Goal: Obtain resource: Download file/media

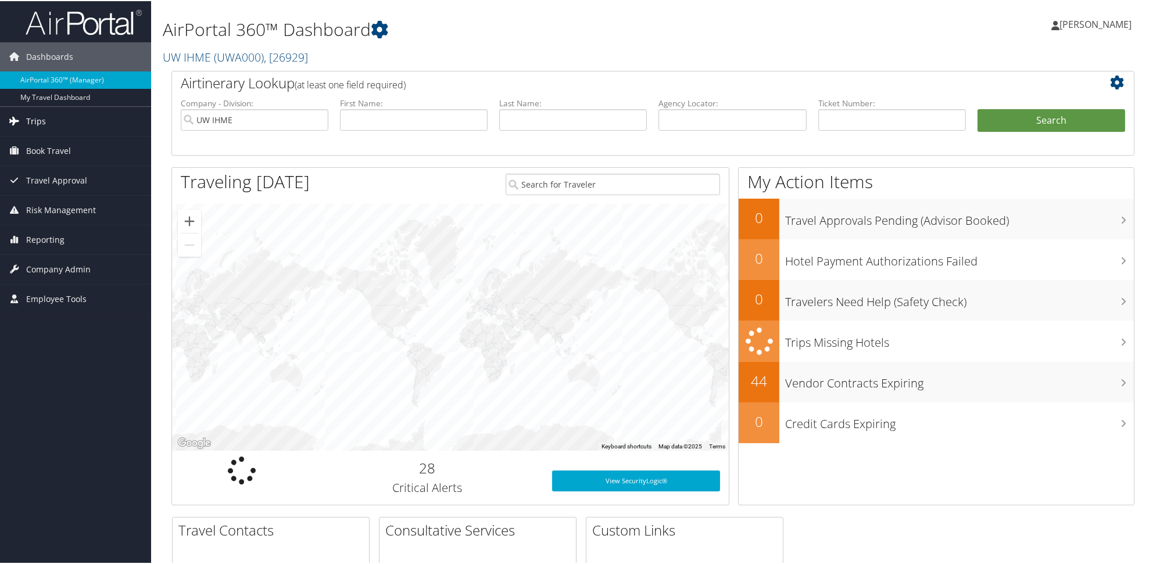
click at [34, 119] on span "Trips" at bounding box center [36, 120] width 20 height 29
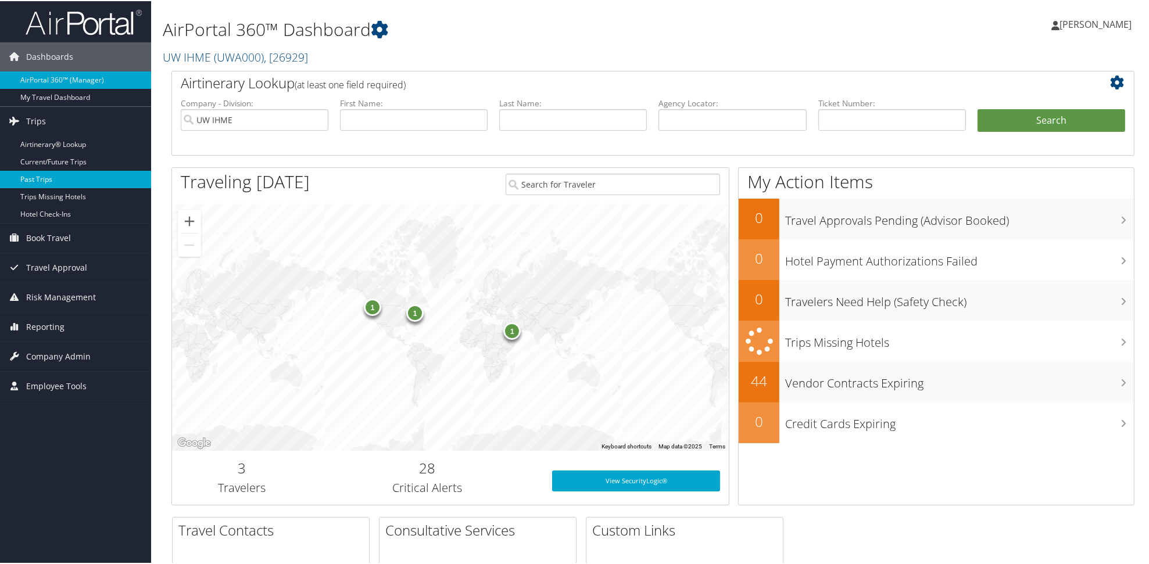
click at [42, 181] on link "Past Trips" at bounding box center [75, 178] width 151 height 17
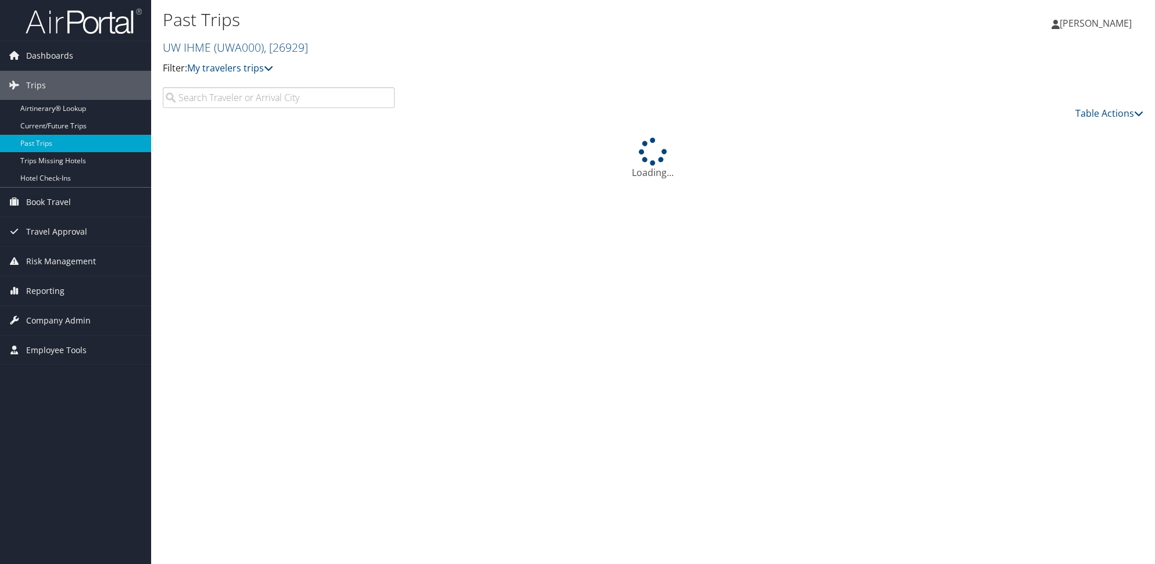
click at [248, 108] on input "search" at bounding box center [279, 97] width 232 height 21
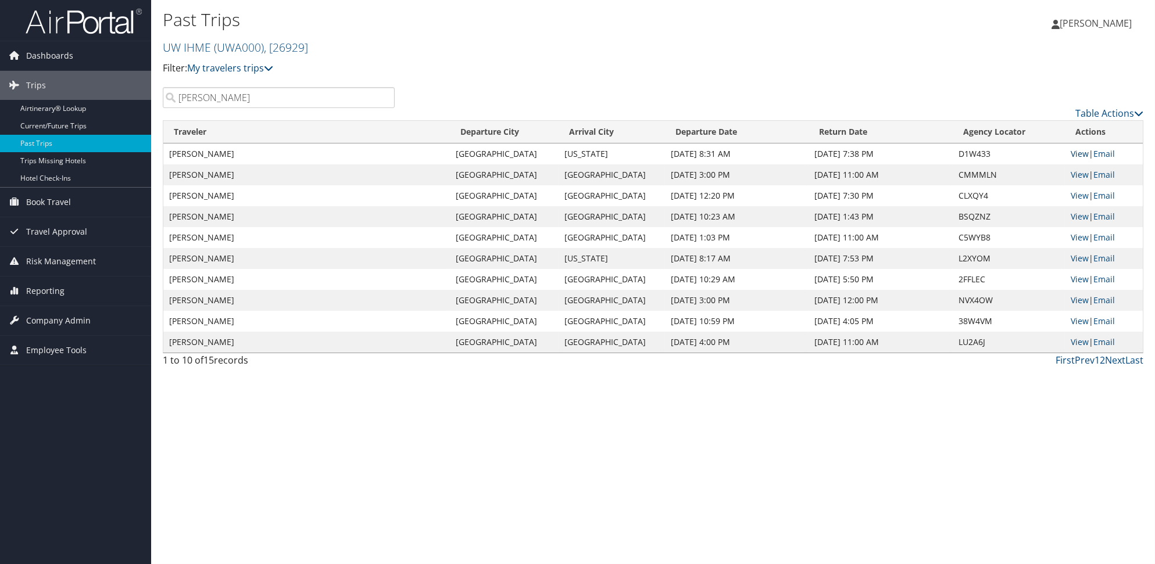
type input "charlene"
click at [1081, 159] on link "View" at bounding box center [1080, 153] width 18 height 11
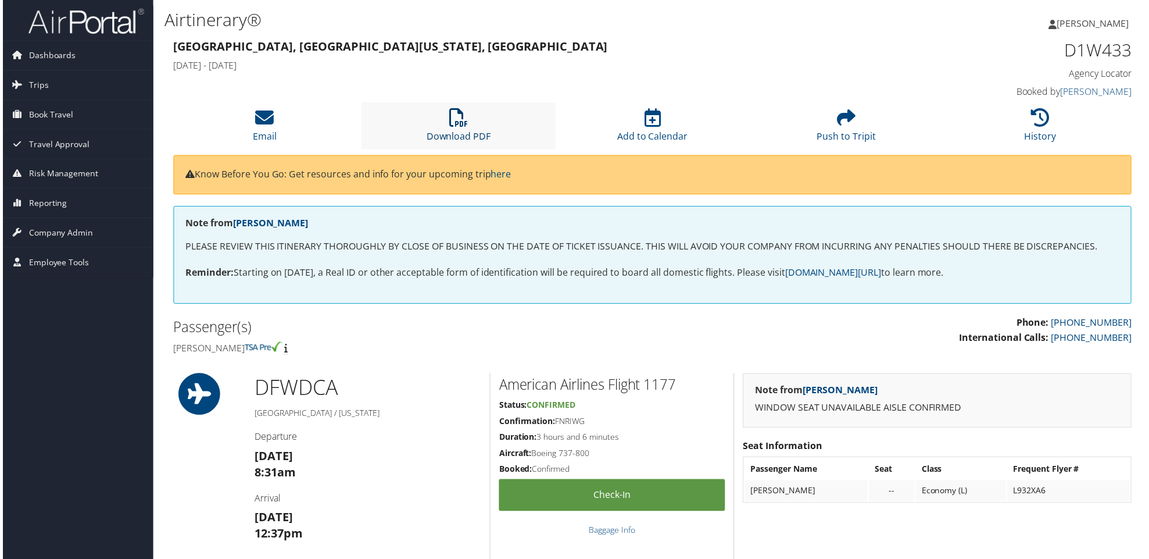
click at [455, 143] on link "Download PDF" at bounding box center [458, 129] width 65 height 28
